Goal: Task Accomplishment & Management: Manage account settings

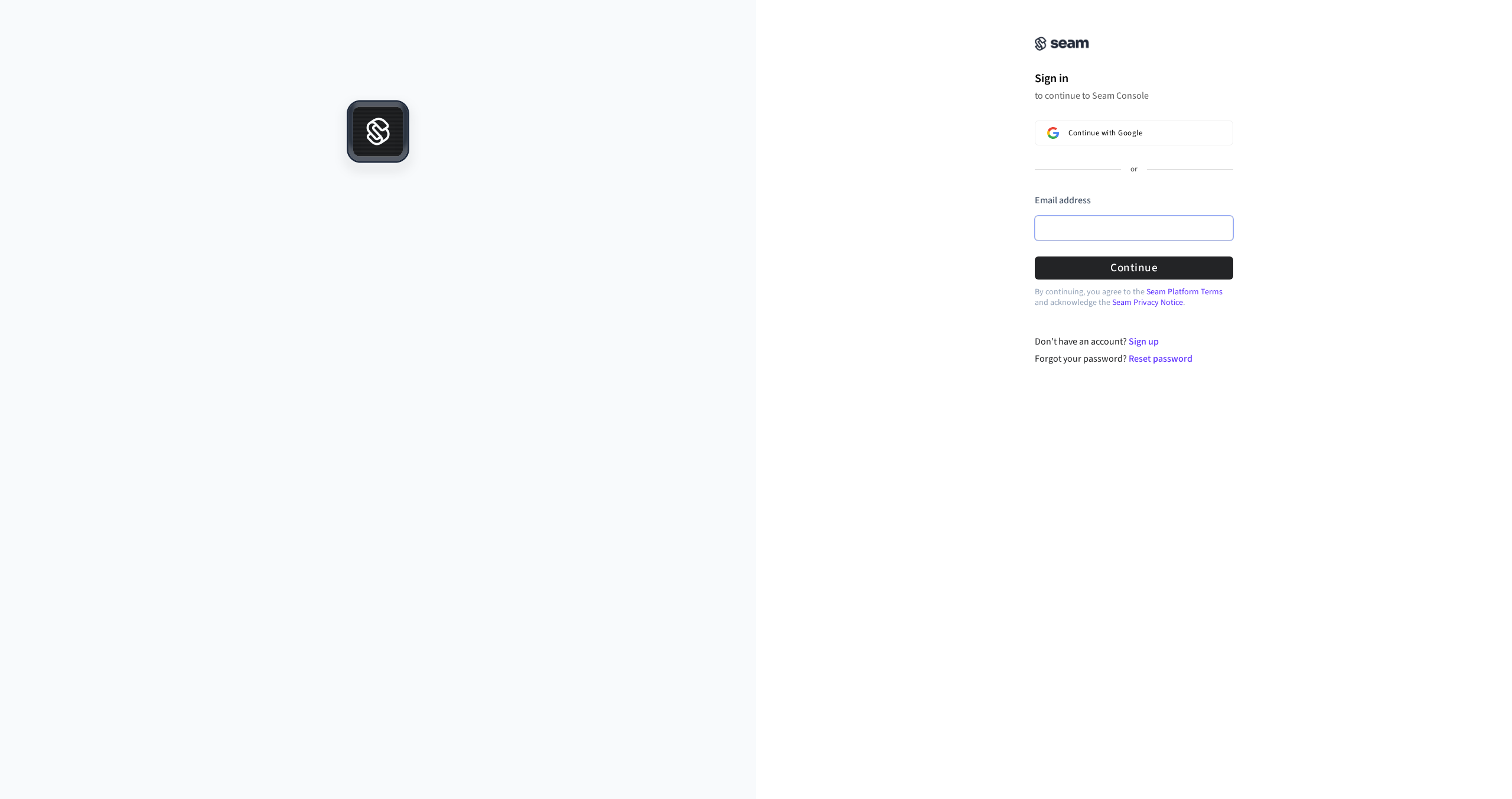
click at [1117, 238] on input "Email address" at bounding box center [1134, 228] width 199 height 25
click at [0, 798] on com-1password-button at bounding box center [0, 799] width 0 height 0
click at [1104, 234] on input "Email address" at bounding box center [1134, 228] width 199 height 25
click at [1263, 273] on div "**********" at bounding box center [1133, 190] width 756 height 352
click at [1174, 273] on button "Continue" at bounding box center [1134, 267] width 199 height 23
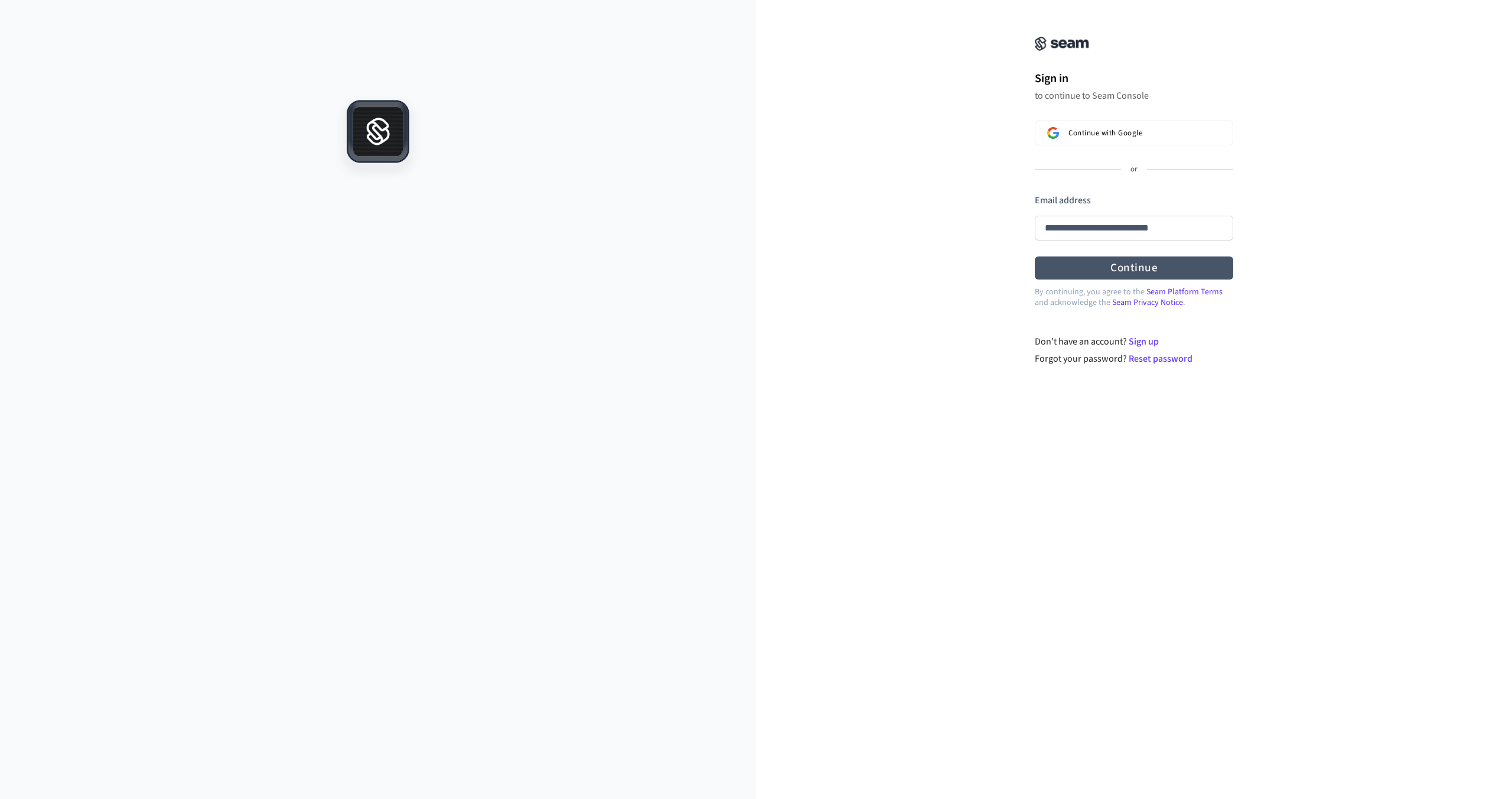
type input "**********"
click at [1099, 130] on span "Continue with Google" at bounding box center [1104, 132] width 74 height 9
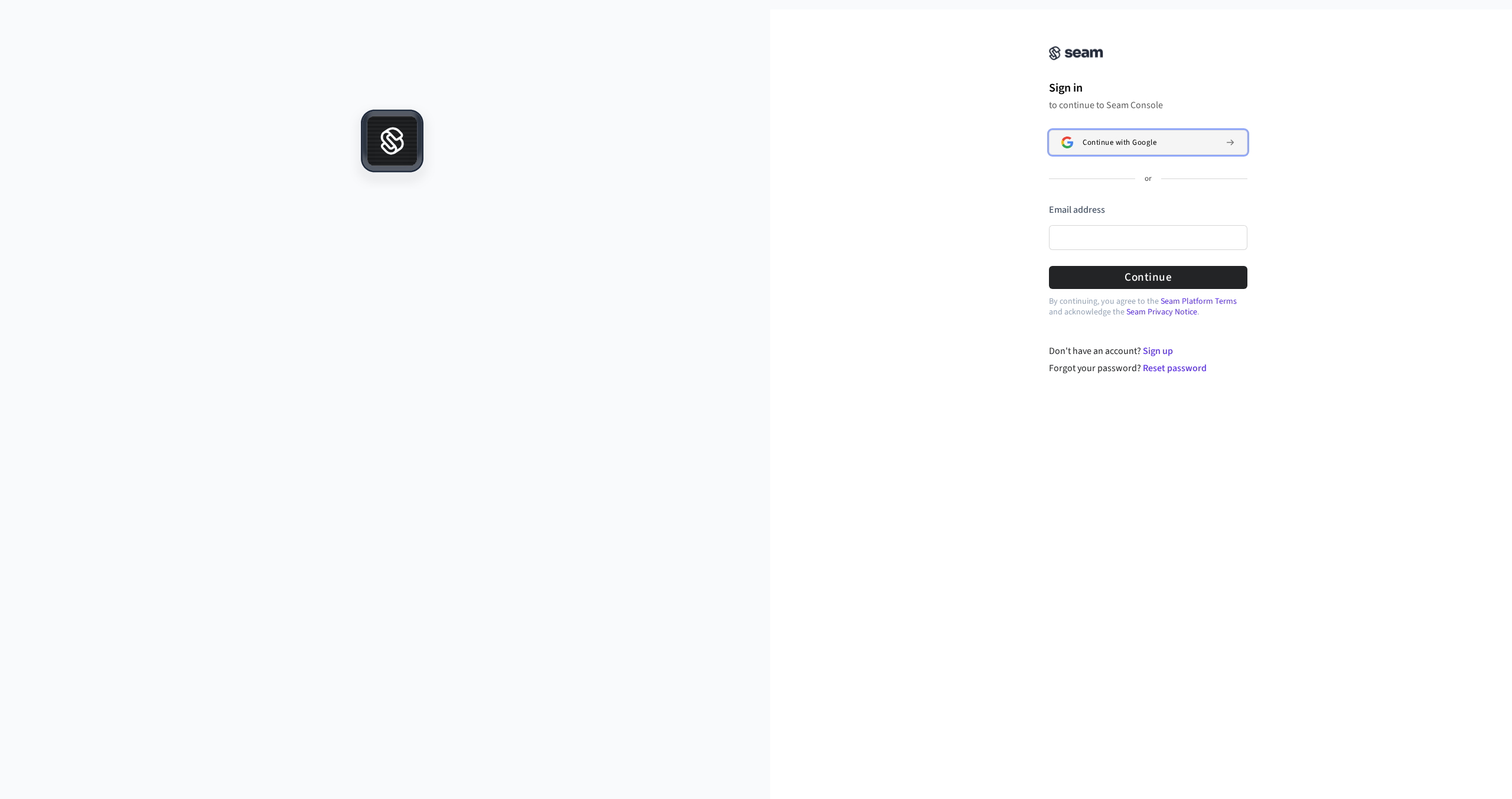
click at [1107, 136] on button "Continue with Google" at bounding box center [1149, 142] width 199 height 25
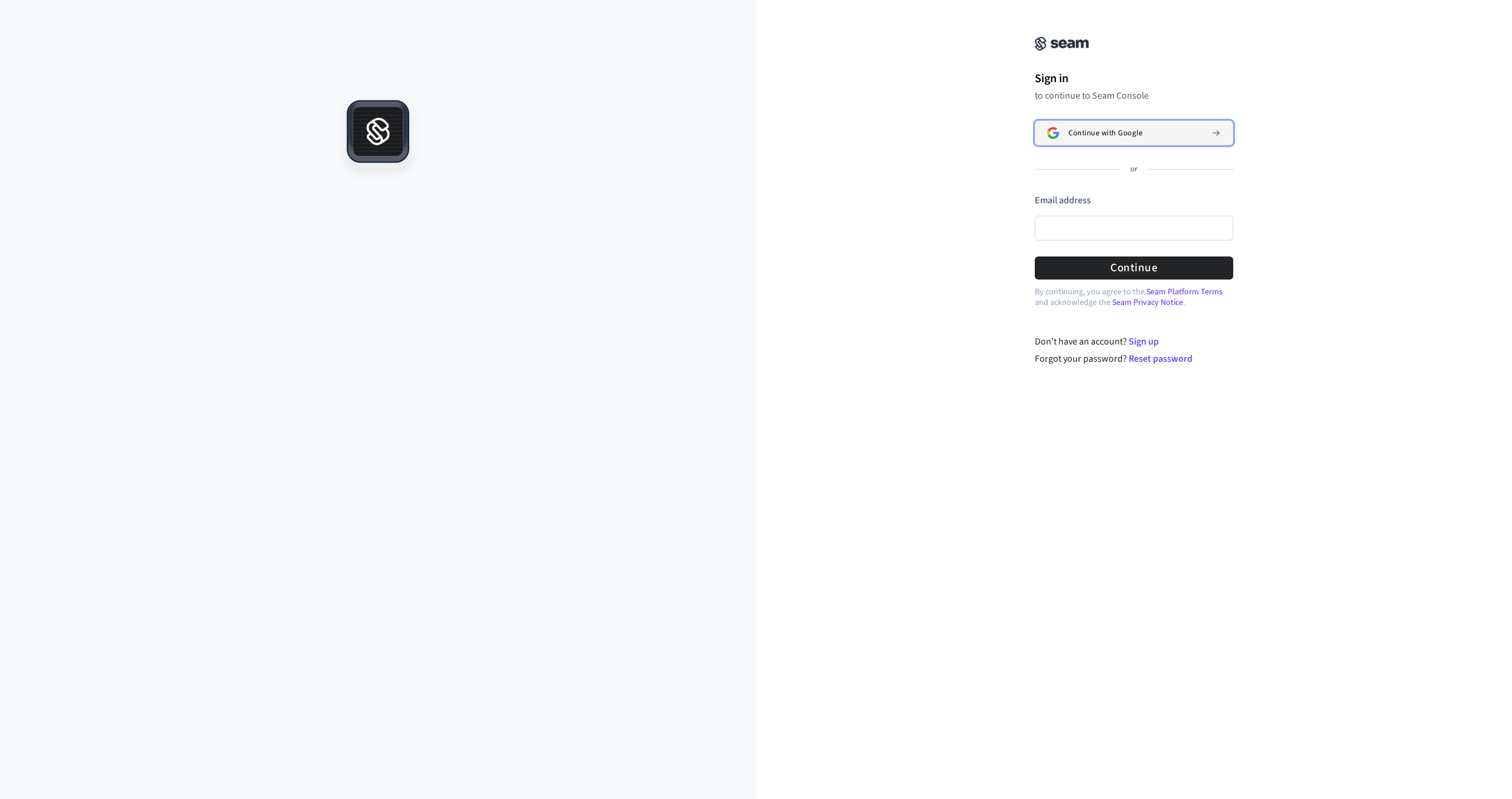
click at [1165, 127] on button "Continue with Google" at bounding box center [1134, 132] width 199 height 25
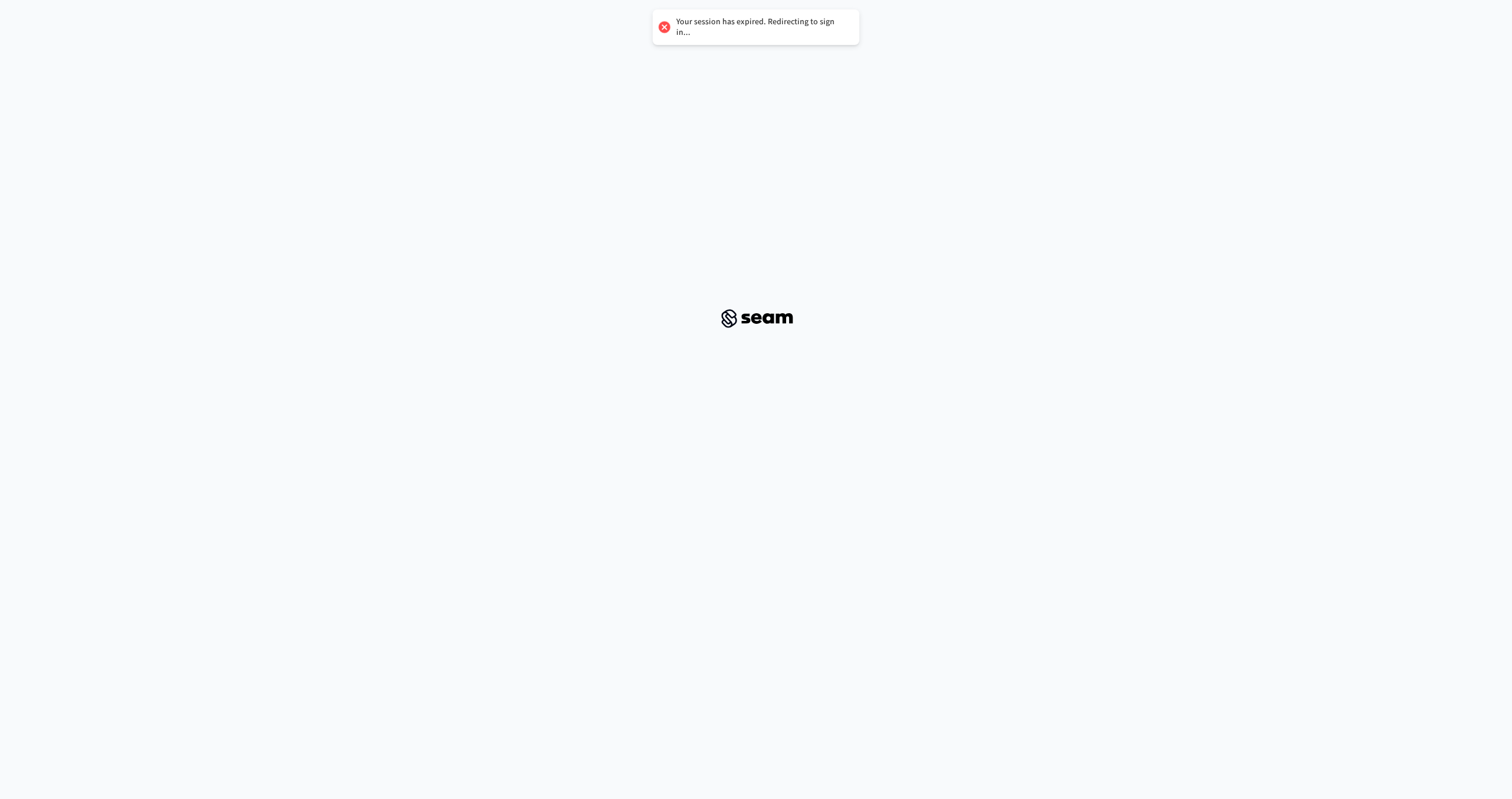
drag, startPoint x: 679, startPoint y: 22, endPoint x: 829, endPoint y: 24, distance: 150.0
click at [829, 24] on div "Your session has expired. Redirecting to sign in..." at bounding box center [762, 26] width 171 height 21
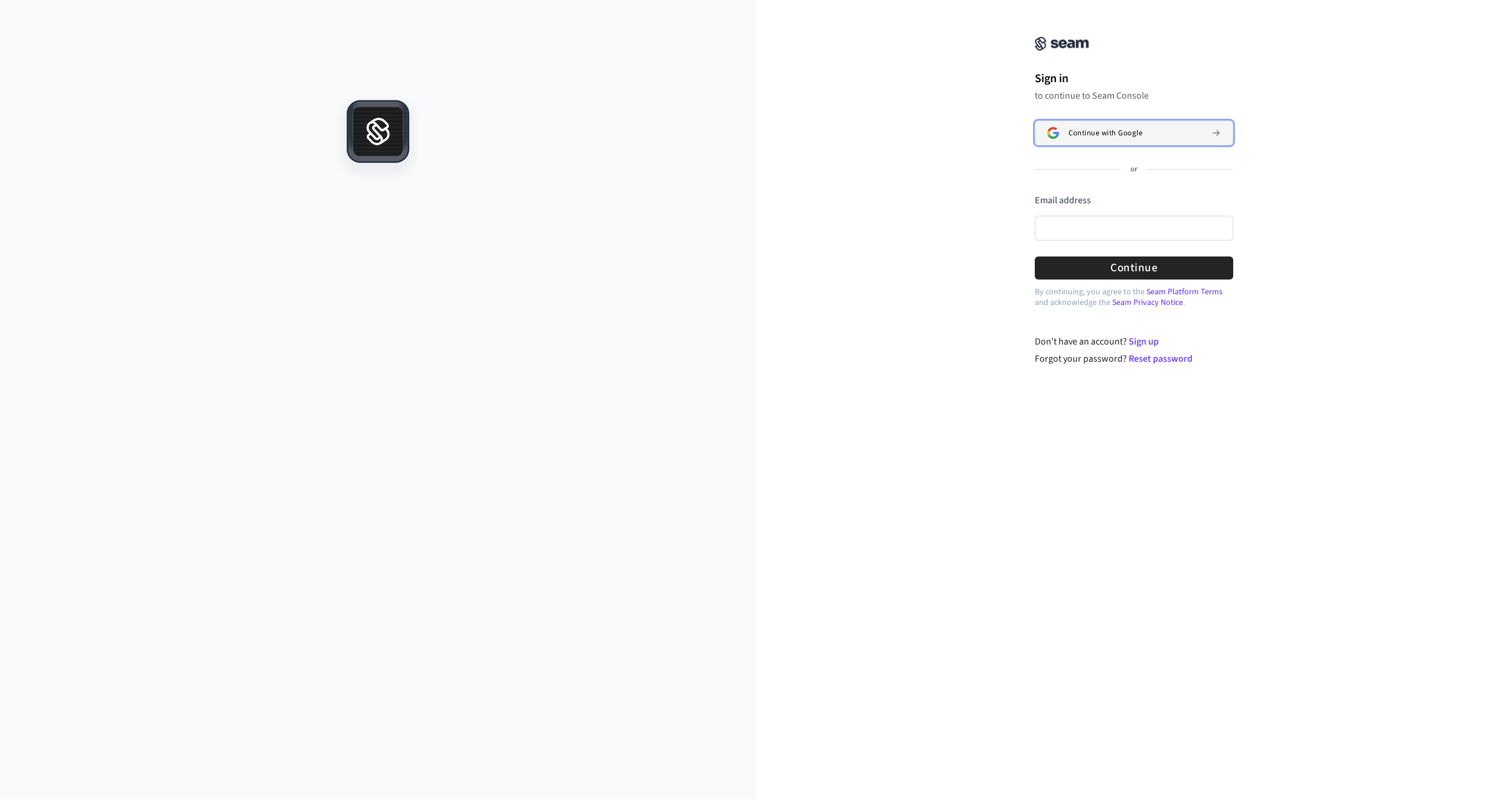
click at [1128, 123] on button "Continue with Google" at bounding box center [1134, 132] width 199 height 25
click at [1093, 134] on span "Continue with Google" at bounding box center [1104, 132] width 74 height 9
